Goal: Task Accomplishment & Management: Manage account settings

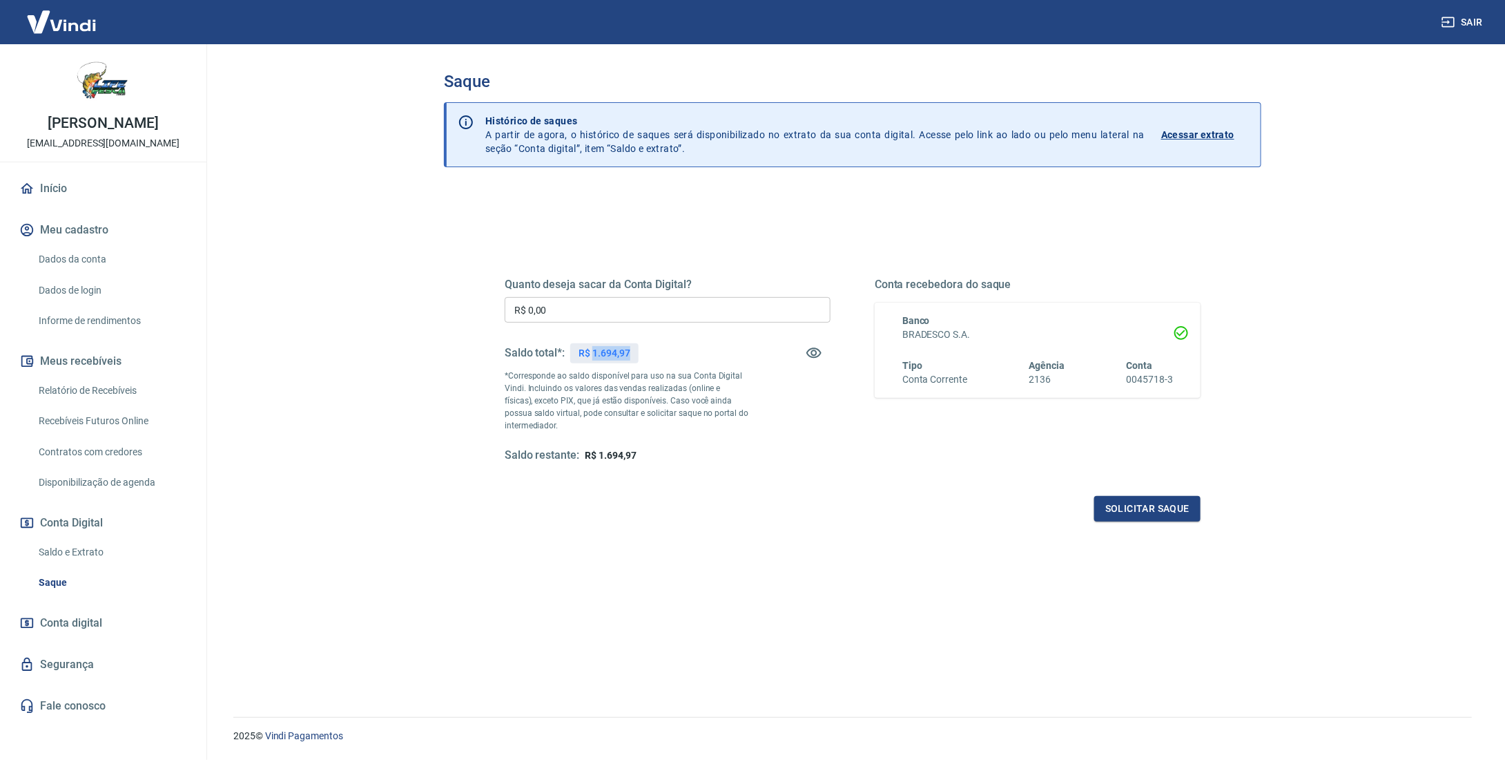
drag, startPoint x: 637, startPoint y: 350, endPoint x: 592, endPoint y: 347, distance: 45.0
click at [592, 347] on div "R$ 1.694,97" at bounding box center [604, 353] width 68 height 20
copy p "1.694,97"
click at [607, 309] on input "R$ 0,00" at bounding box center [668, 310] width 326 height 26
type input "R$ 1.694,97"
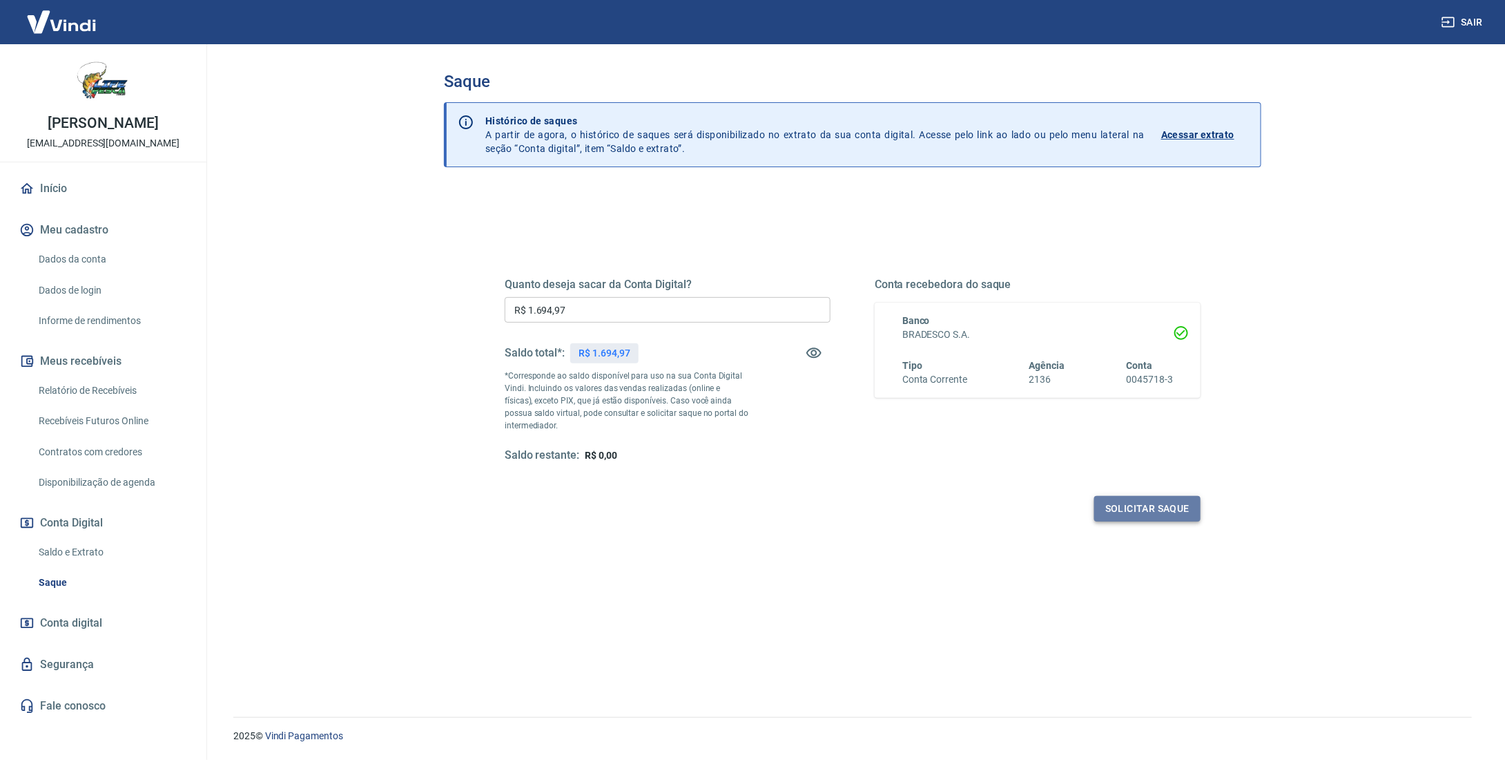
click at [1144, 507] on button "Solicitar saque" at bounding box center [1148, 509] width 106 height 26
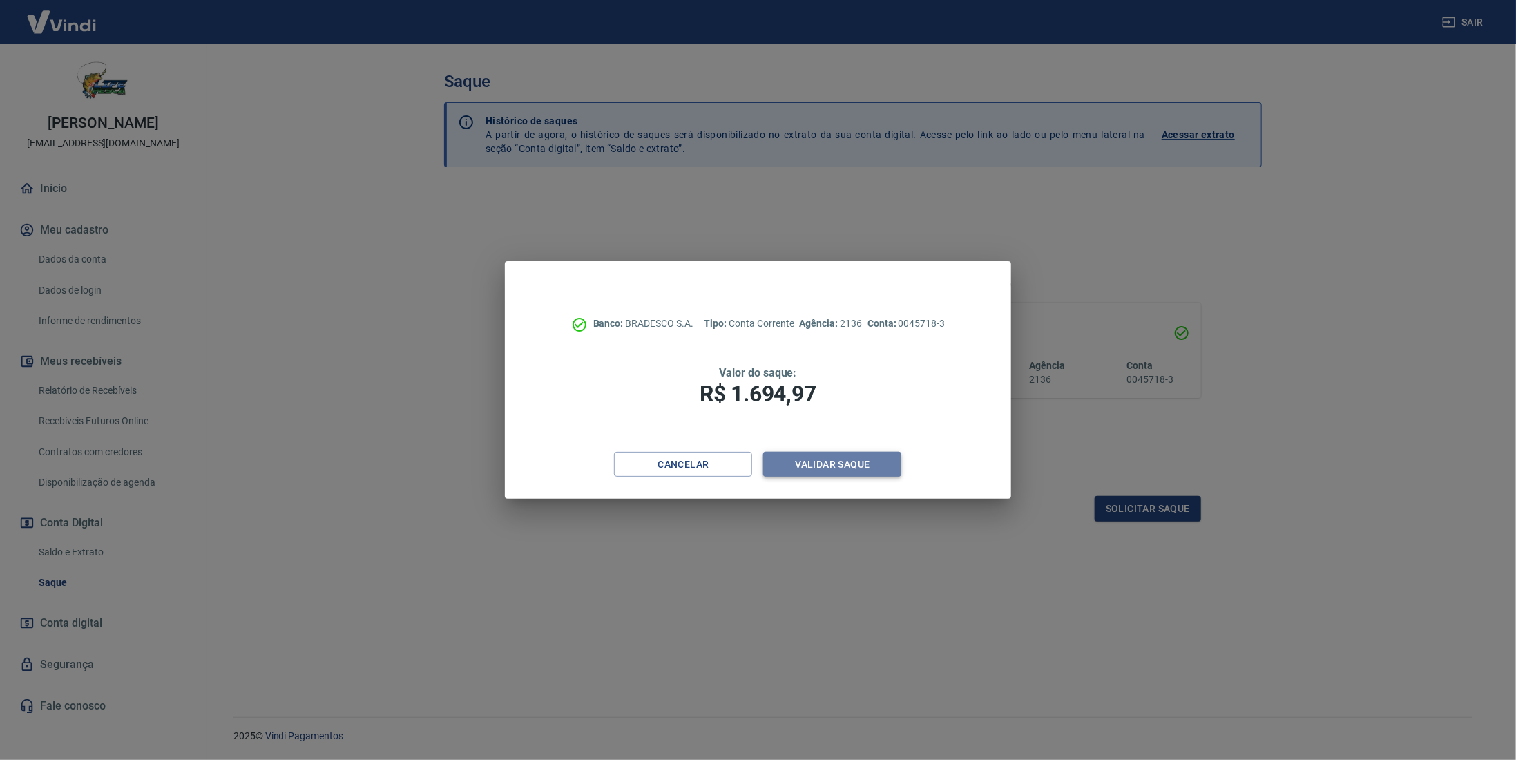
click at [848, 469] on button "Validar saque" at bounding box center [832, 465] width 138 height 26
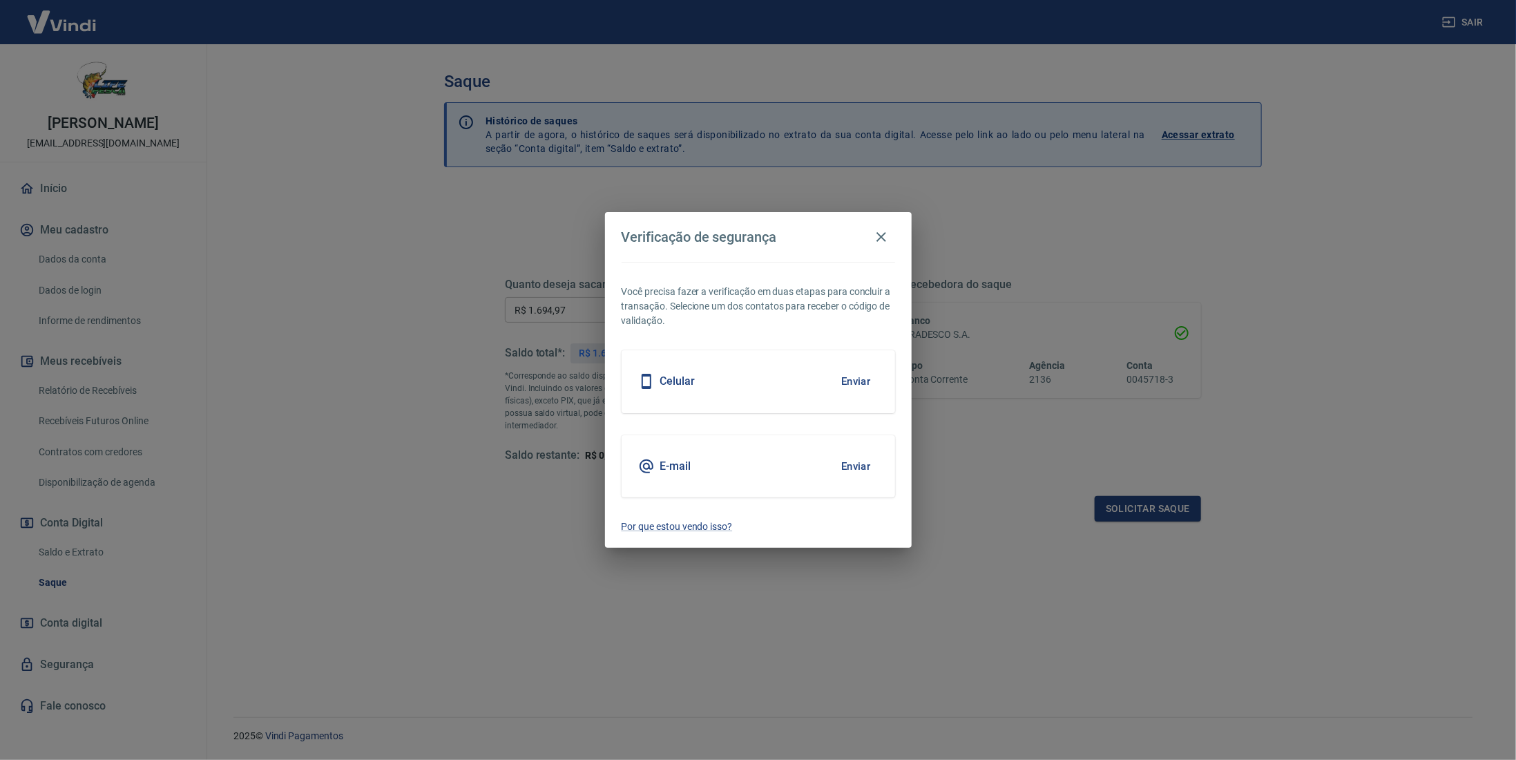
click at [851, 381] on button "Enviar" at bounding box center [856, 381] width 45 height 29
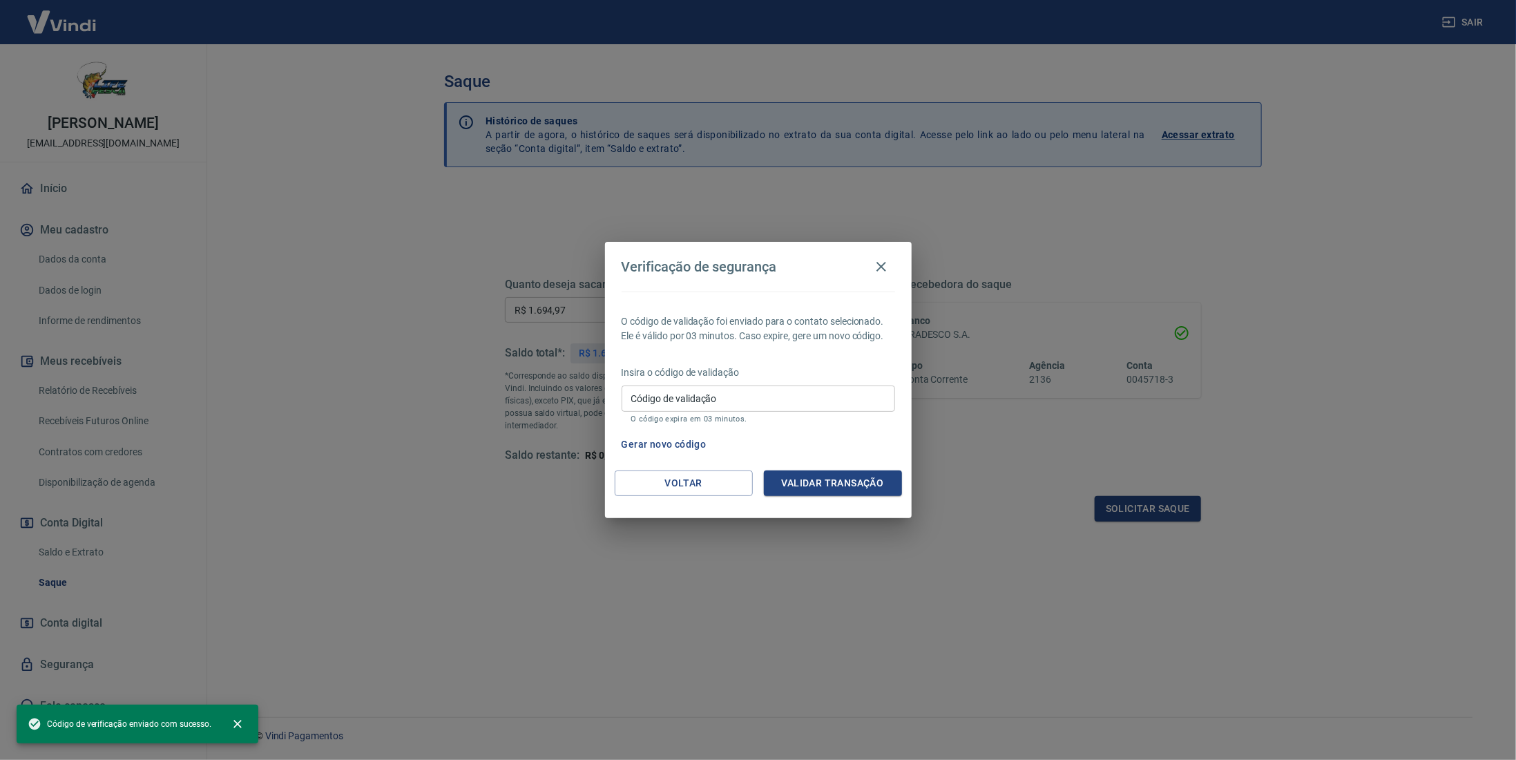
click at [767, 402] on input "Código de validação" at bounding box center [758, 398] width 273 height 26
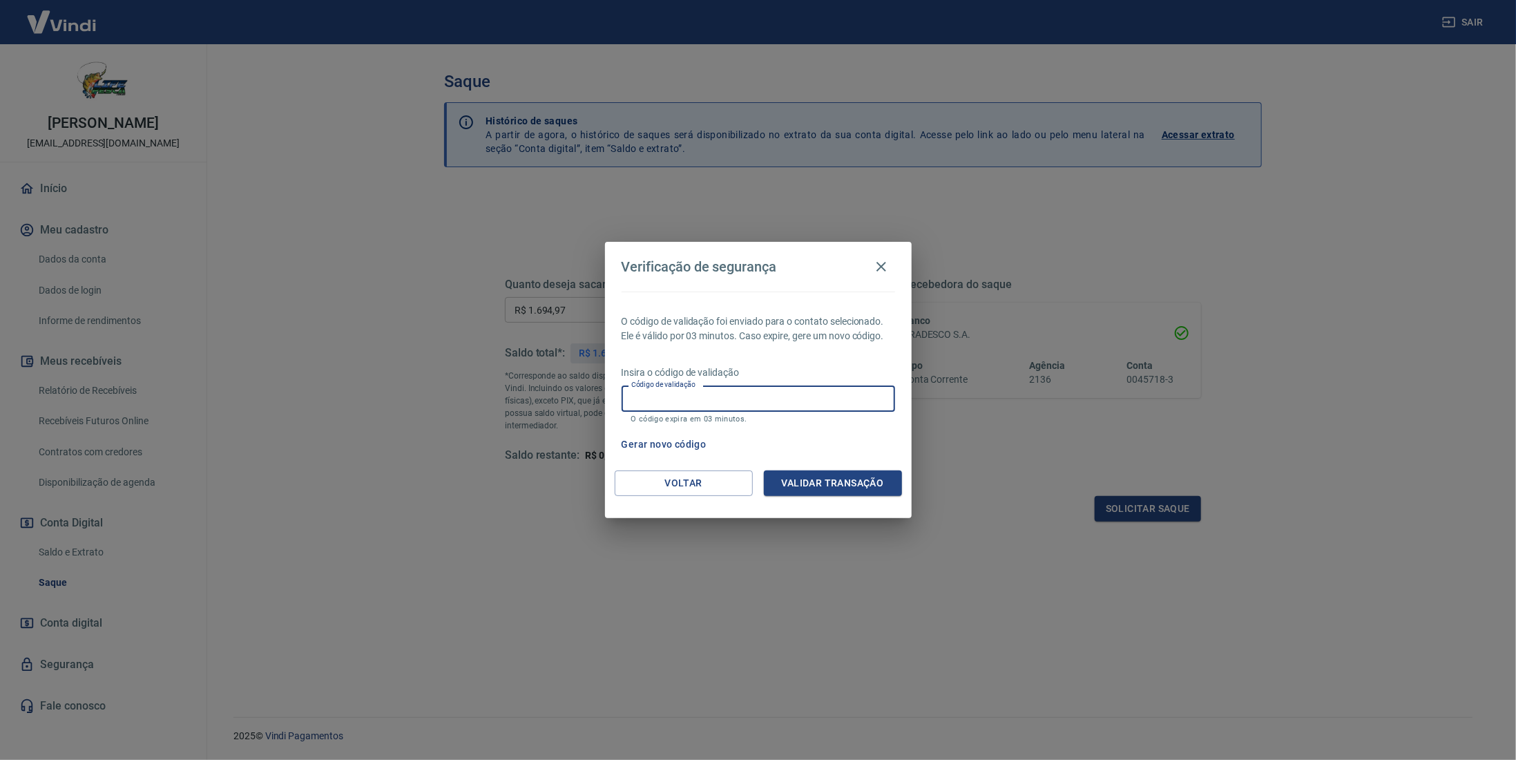
click at [735, 405] on input "Código de validação" at bounding box center [758, 398] width 273 height 26
type input "768471"
click at [811, 487] on button "Validar transação" at bounding box center [833, 483] width 138 height 26
